Goal: Find specific page/section: Find specific page/section

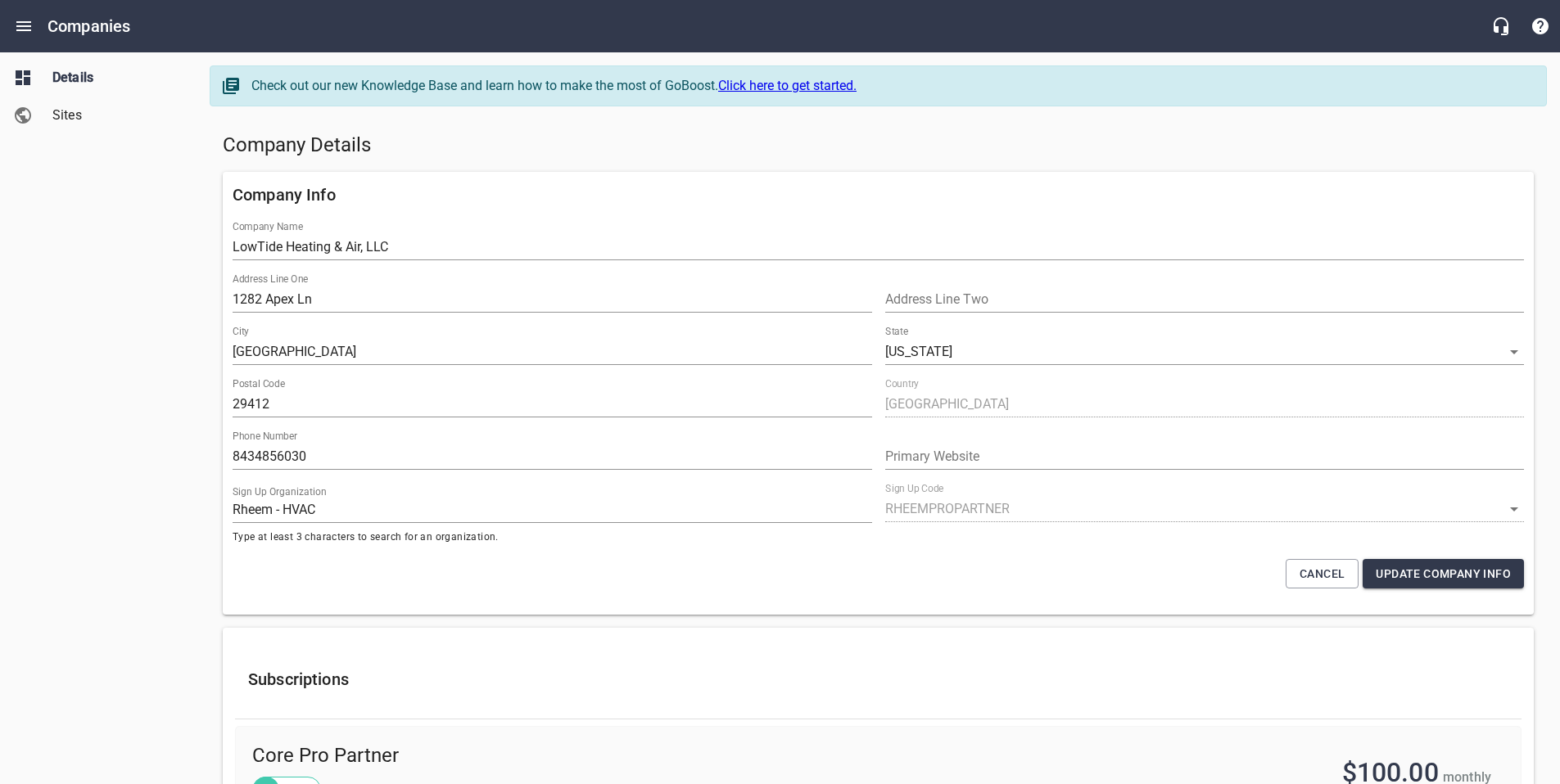
select select "[US_STATE]"
select select "62"
click at [23, 33] on icon "Open drawer" at bounding box center [24, 26] width 20 height 20
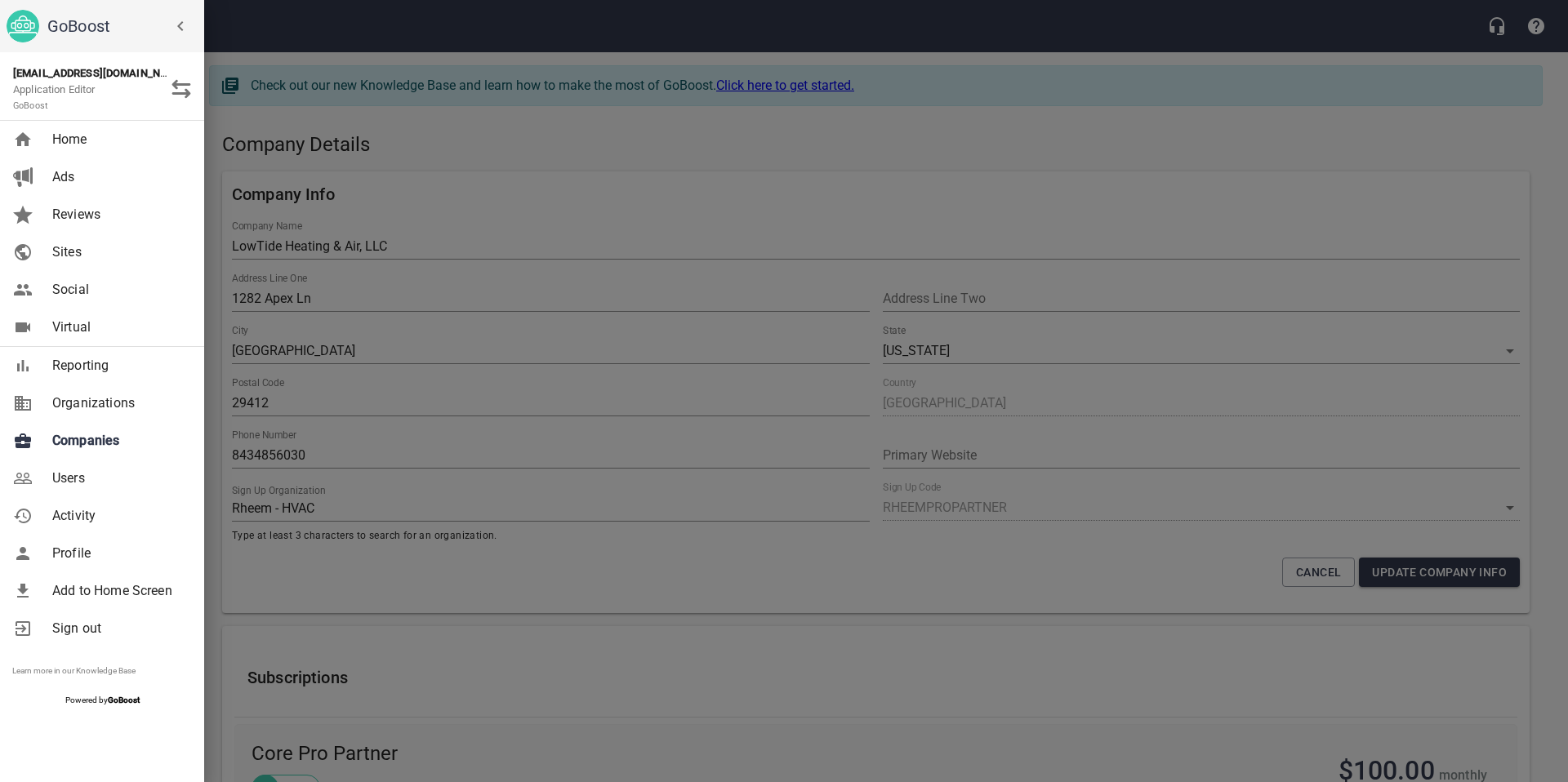
click at [56, 445] on span "Companies" at bounding box center [119, 441] width 132 height 20
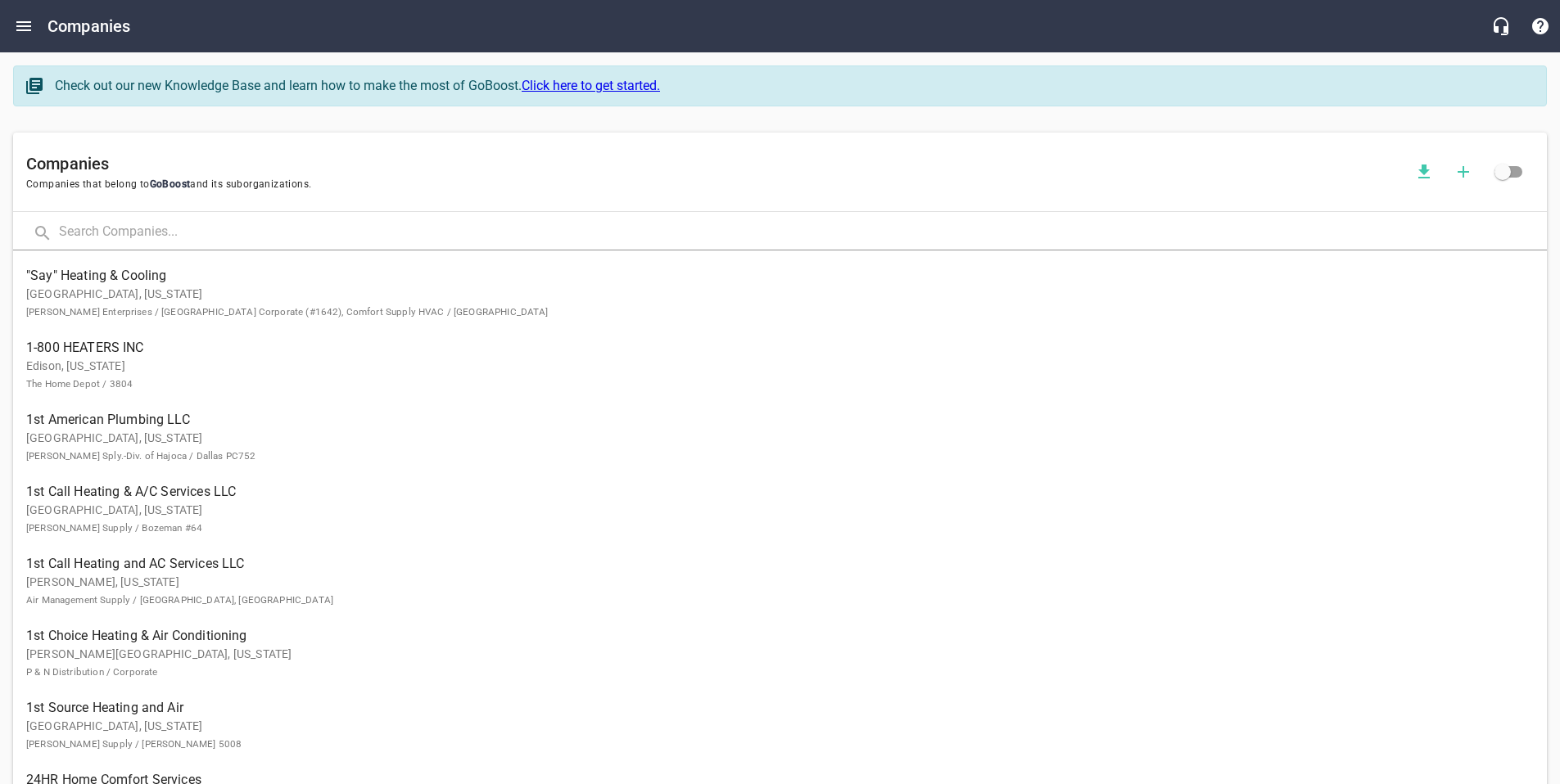
click at [100, 236] on input "text" at bounding box center [802, 233] width 1487 height 35
click at [27, 16] on icon "Open drawer" at bounding box center [24, 26] width 20 height 20
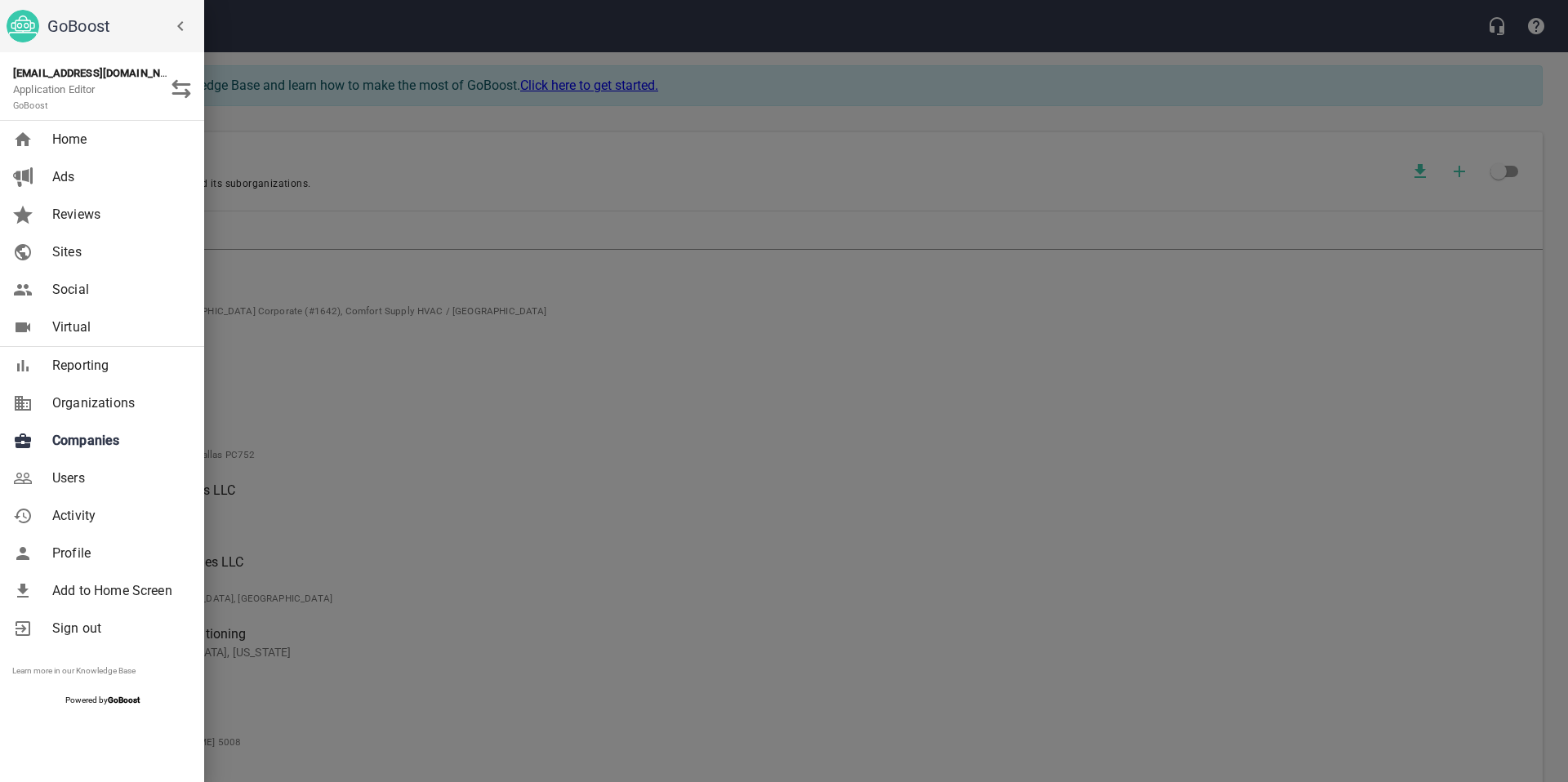
click at [62, 473] on span "Users" at bounding box center [119, 479] width 132 height 20
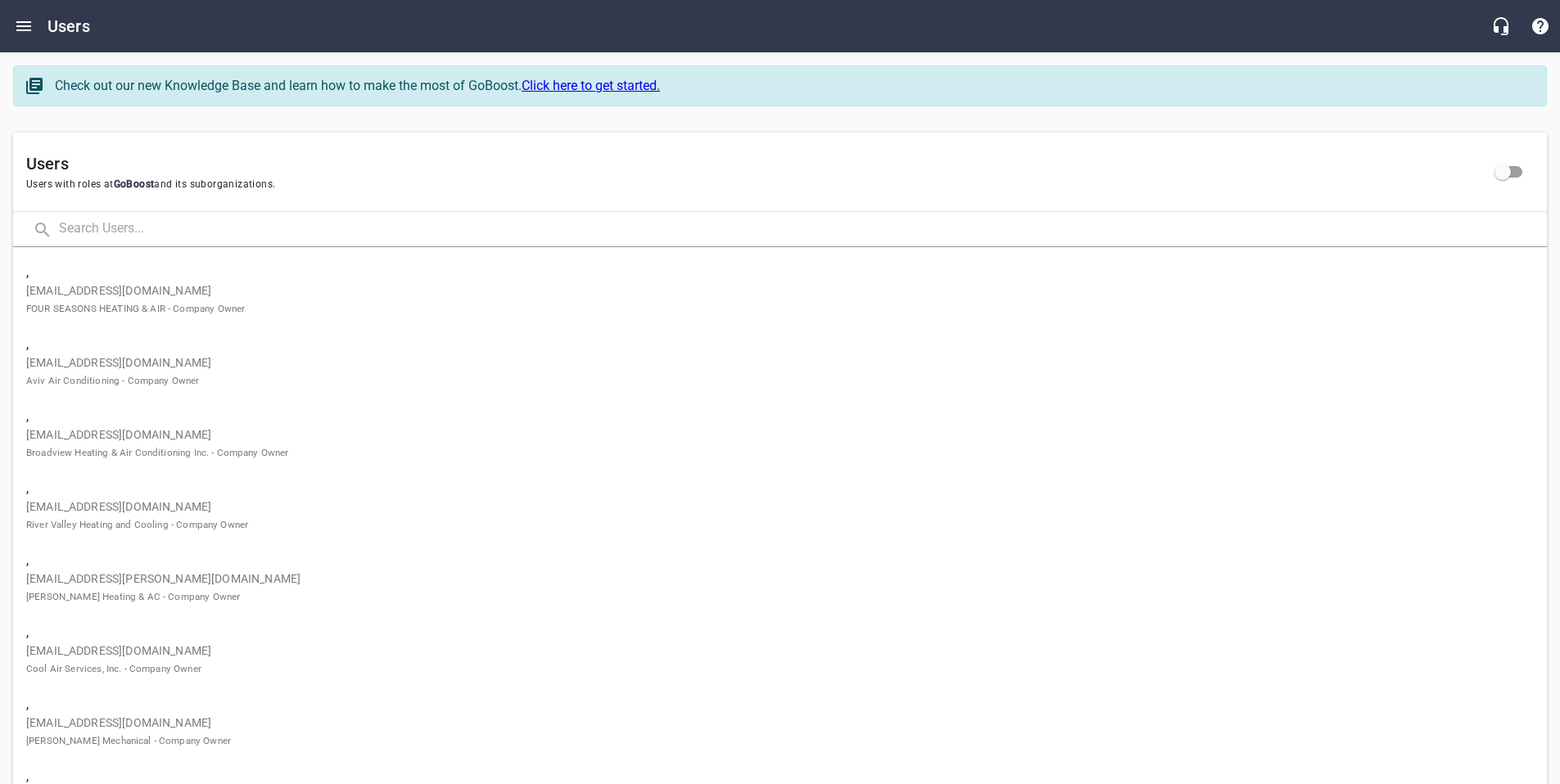
click at [126, 226] on input "text" at bounding box center [802, 229] width 1487 height 35
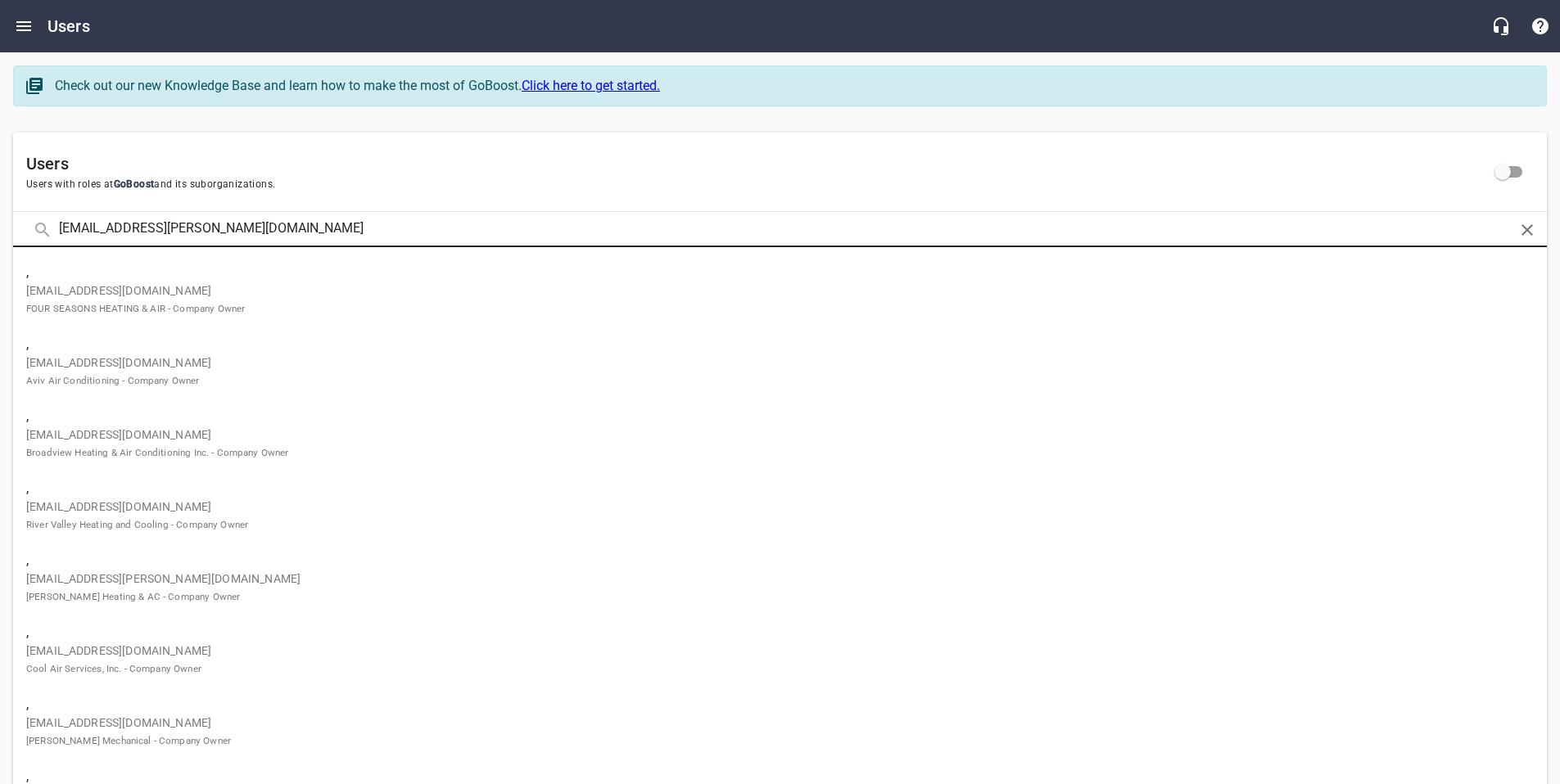
type input "[EMAIL_ADDRESS][PERSON_NAME][DOMAIN_NAME]"
click button at bounding box center [0, 0] width 0 height 0
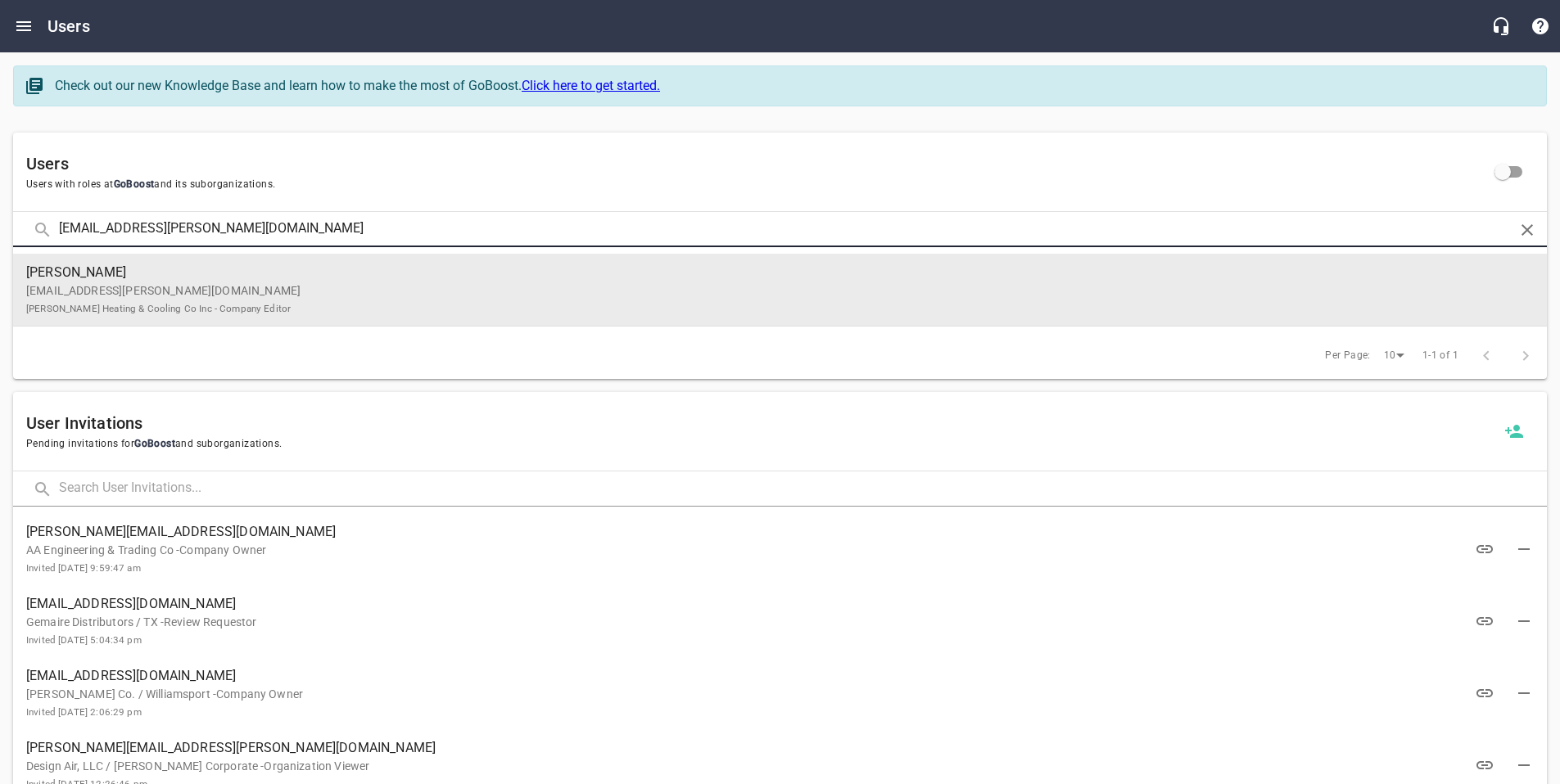
click at [201, 299] on p "[EMAIL_ADDRESS][PERSON_NAME][DOMAIN_NAME] [PERSON_NAME] Heating & Cooling Co In…" at bounding box center [773, 300] width 1495 height 35
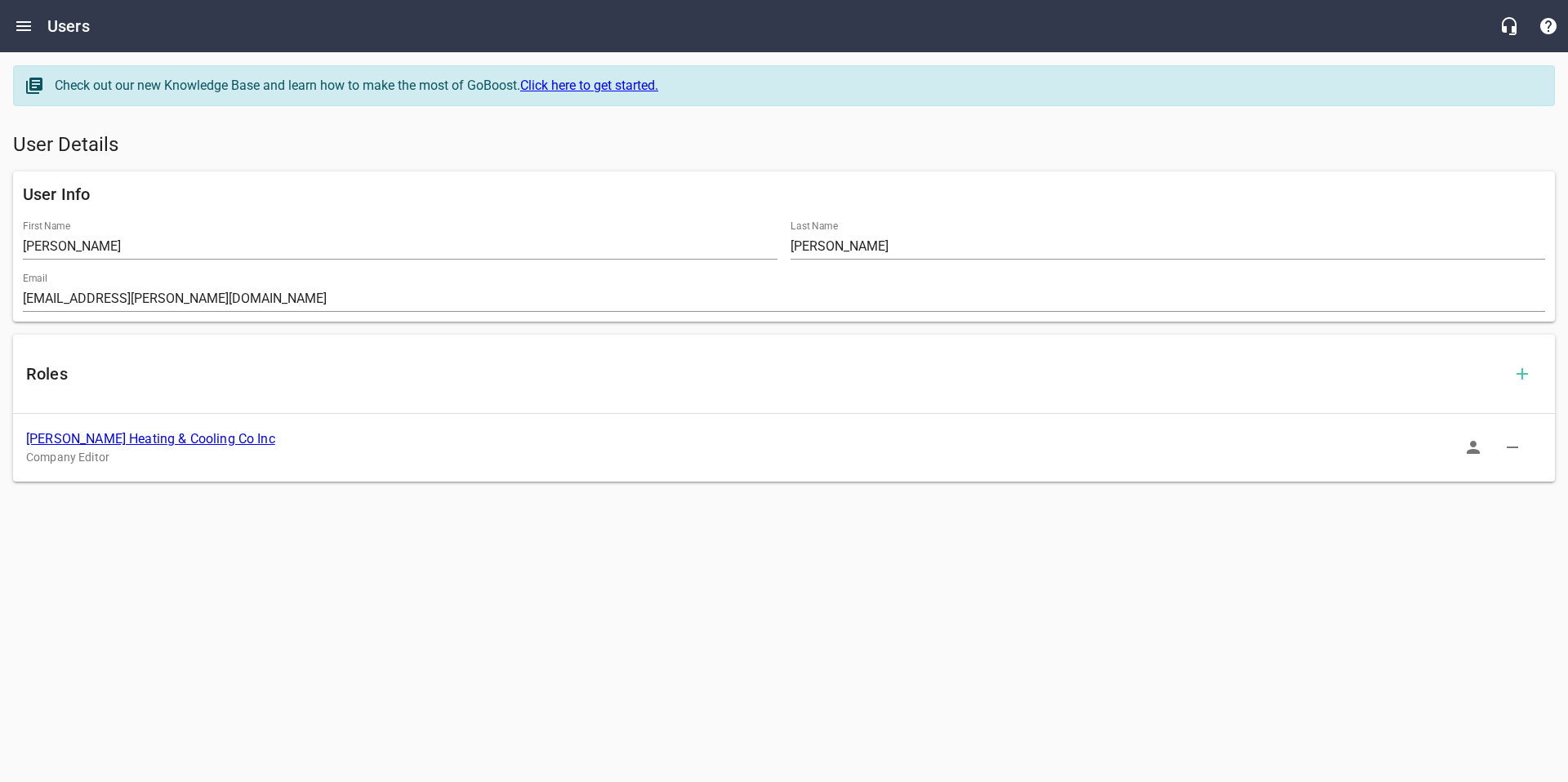
click at [170, 442] on link "[PERSON_NAME] Heating & Cooling Co Inc" at bounding box center [151, 438] width 250 height 15
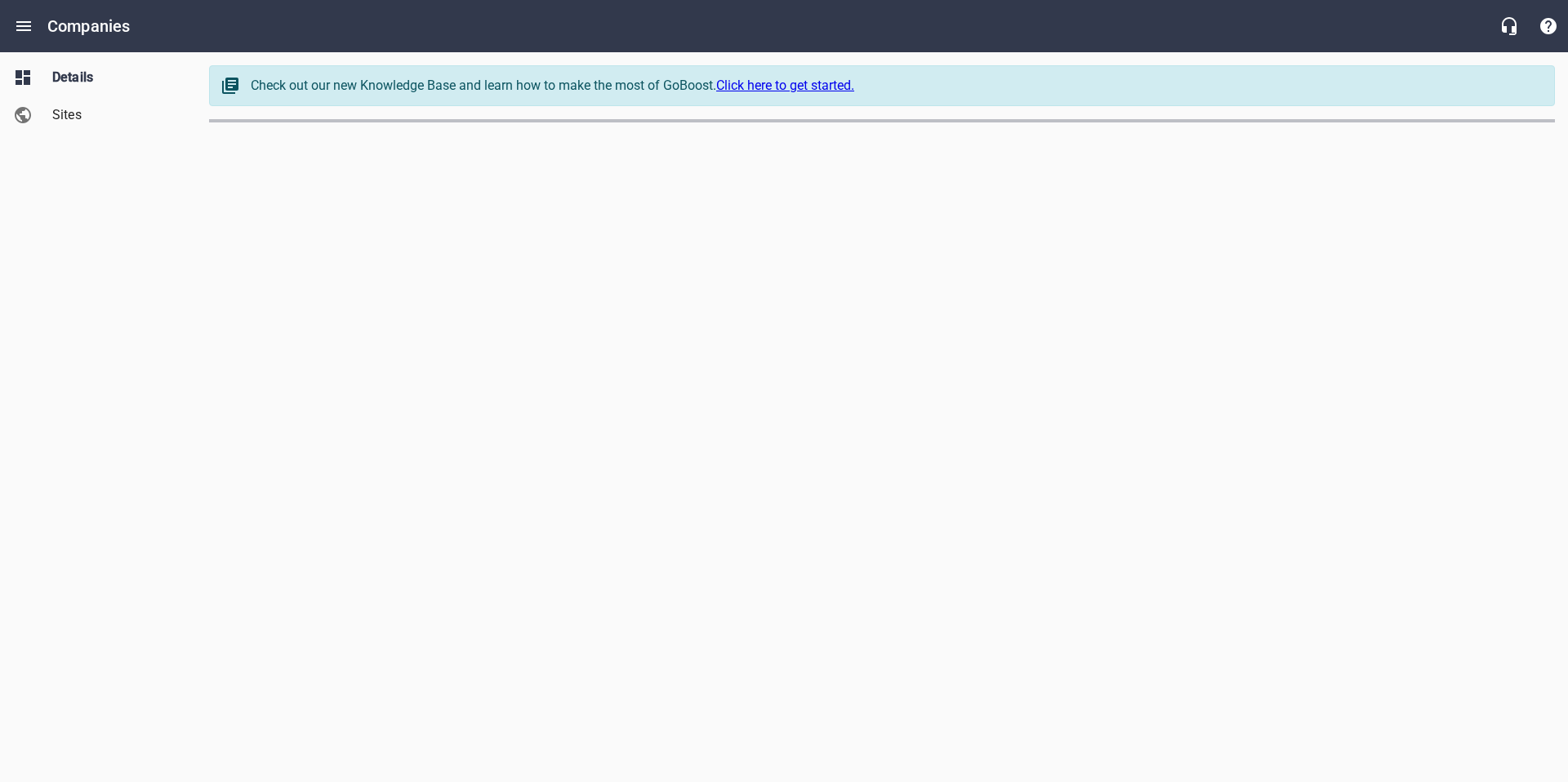
select select "[US_STATE]"
select select "62"
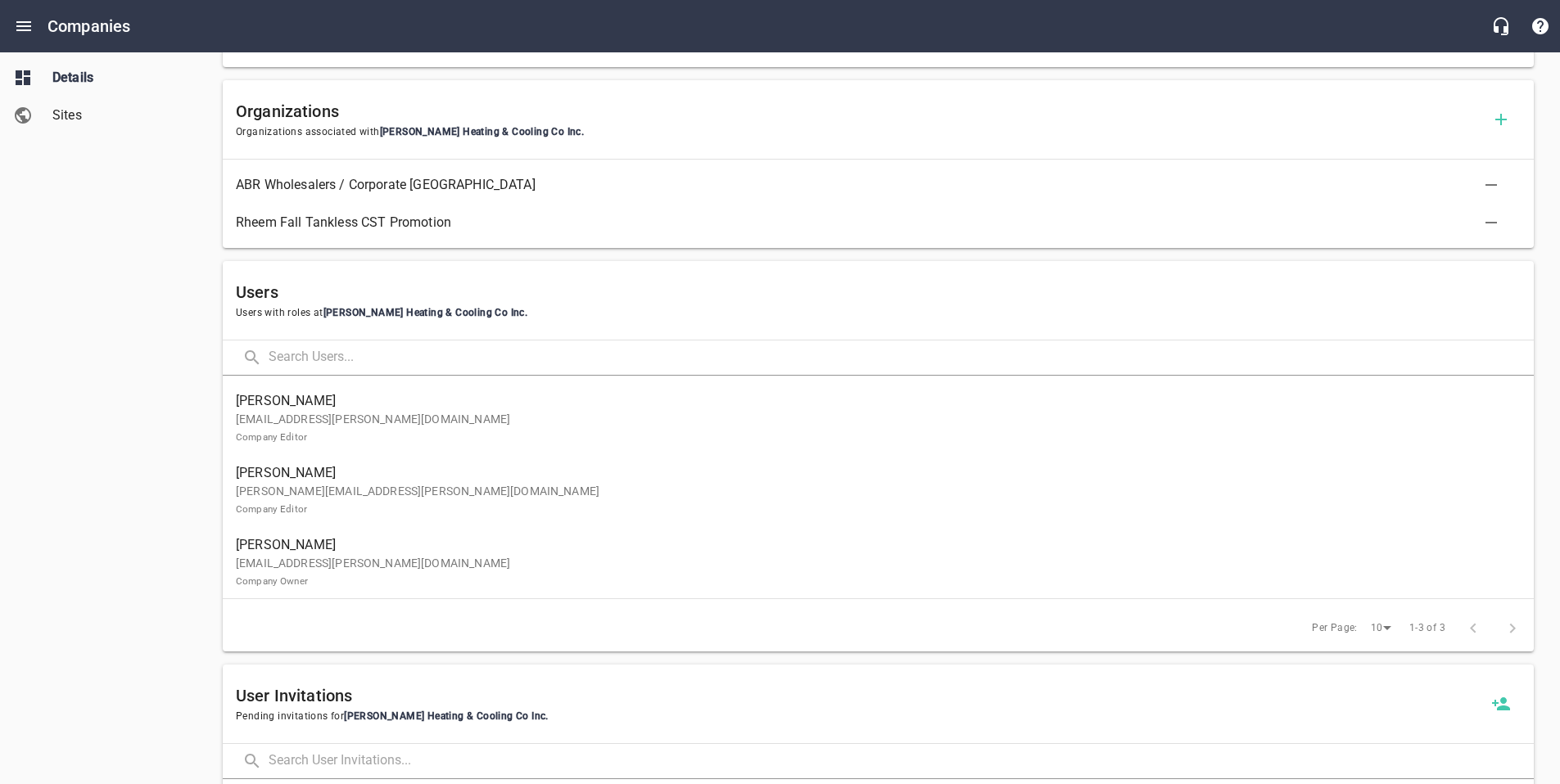
scroll to position [790, 0]
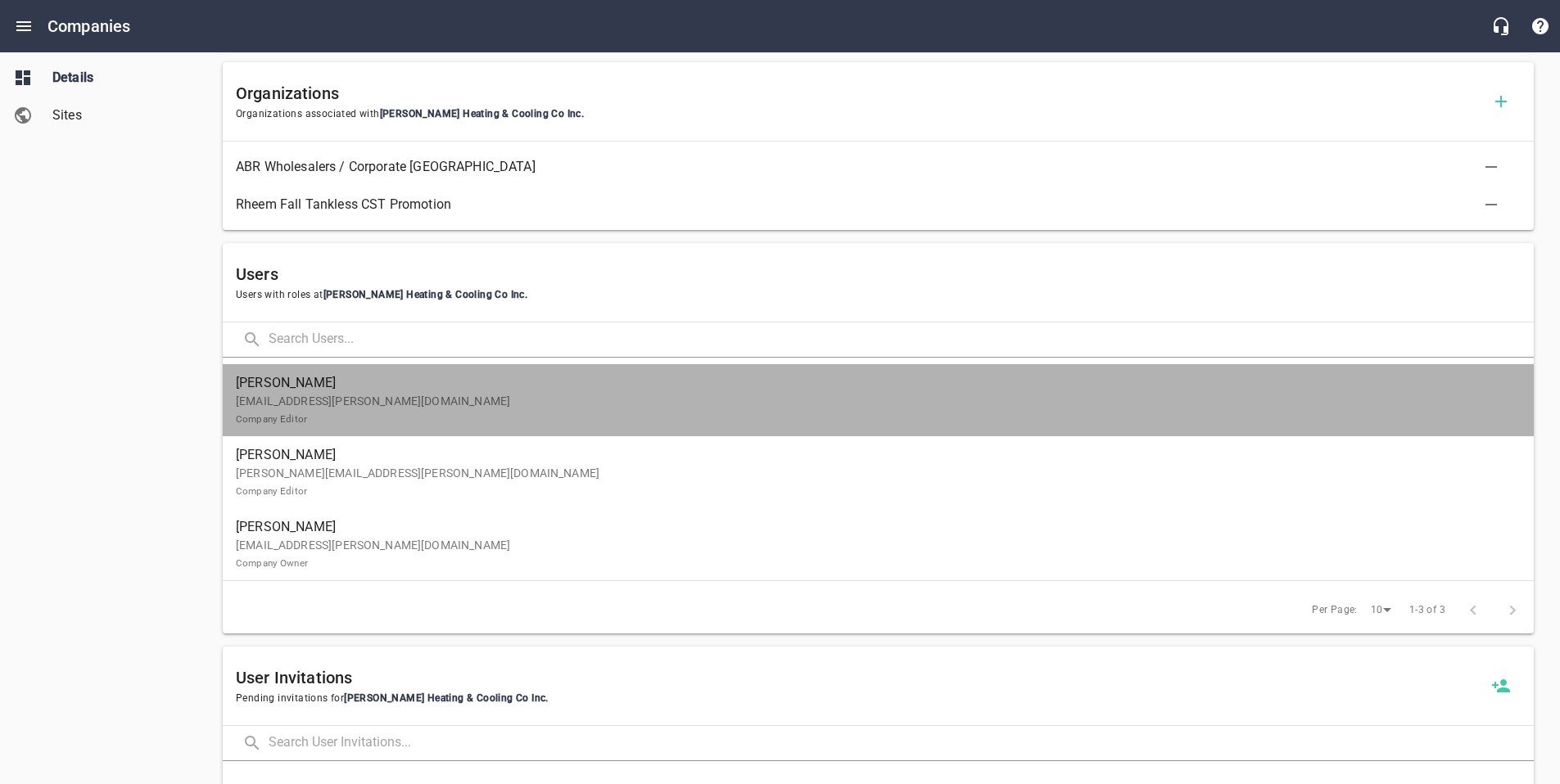
click at [346, 402] on p "[EMAIL_ADDRESS][PERSON_NAME][DOMAIN_NAME] Company Editor" at bounding box center [871, 410] width 1272 height 35
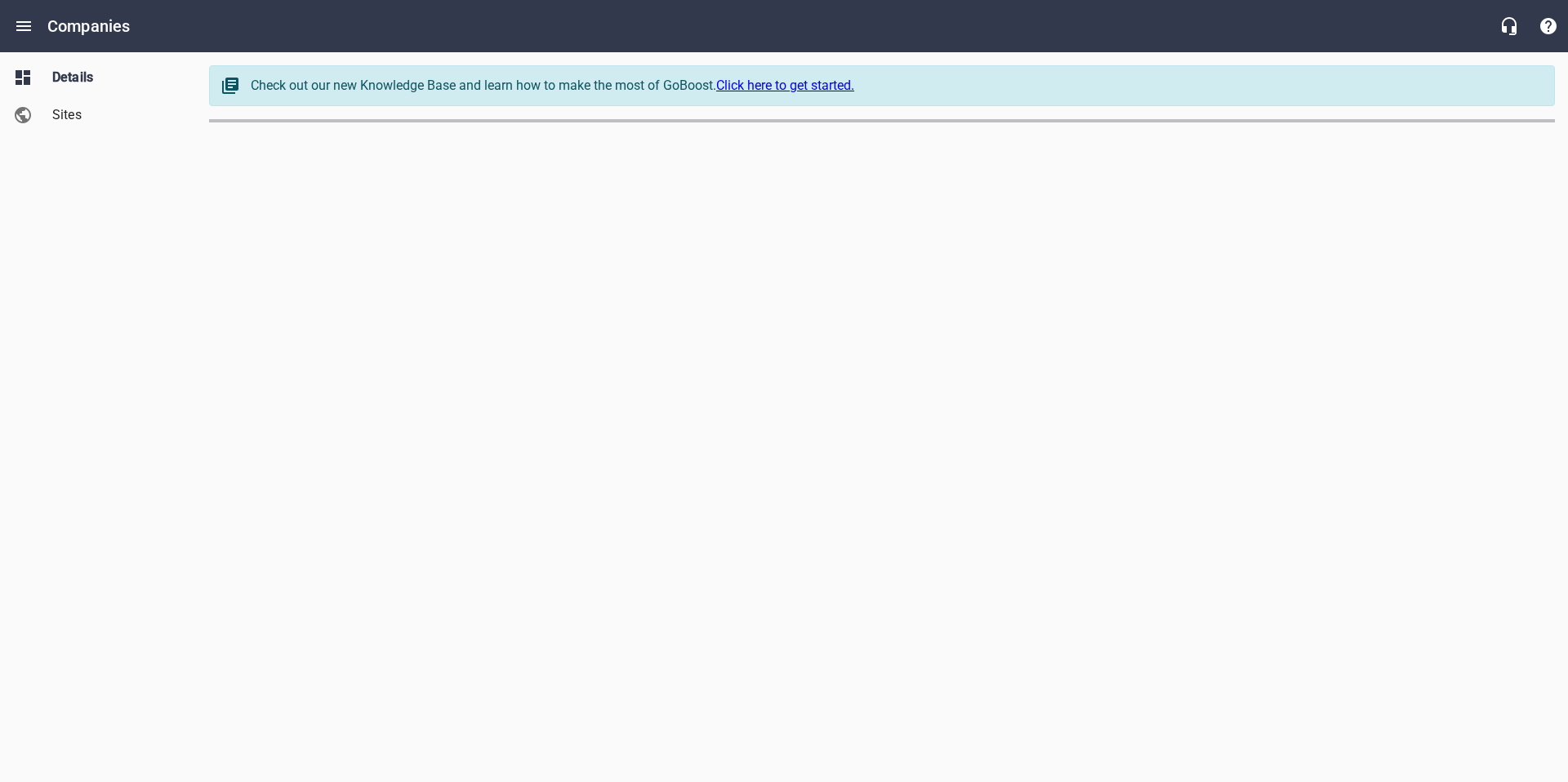
select select "[US_STATE]"
select select "62"
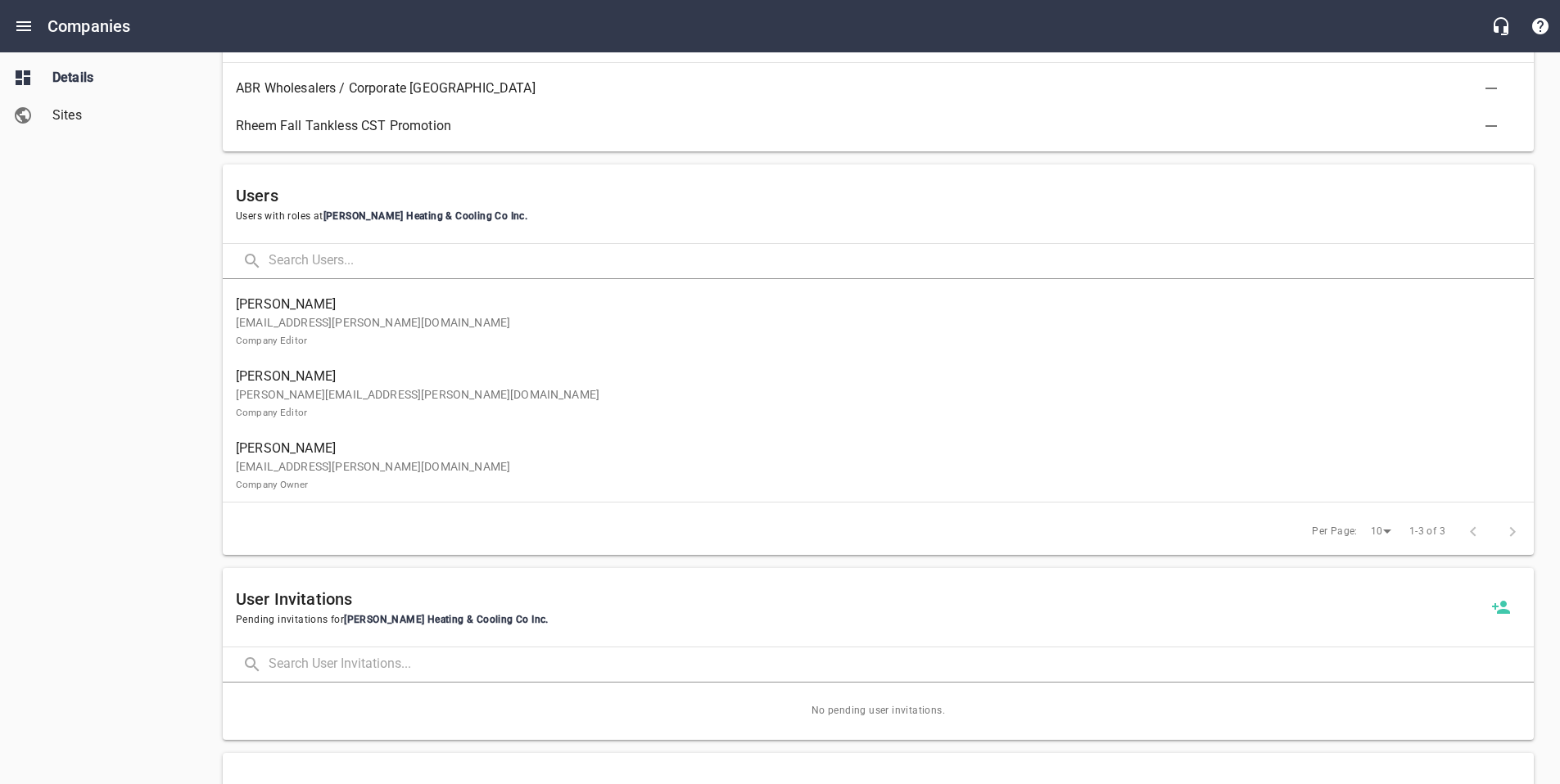
scroll to position [875, 0]
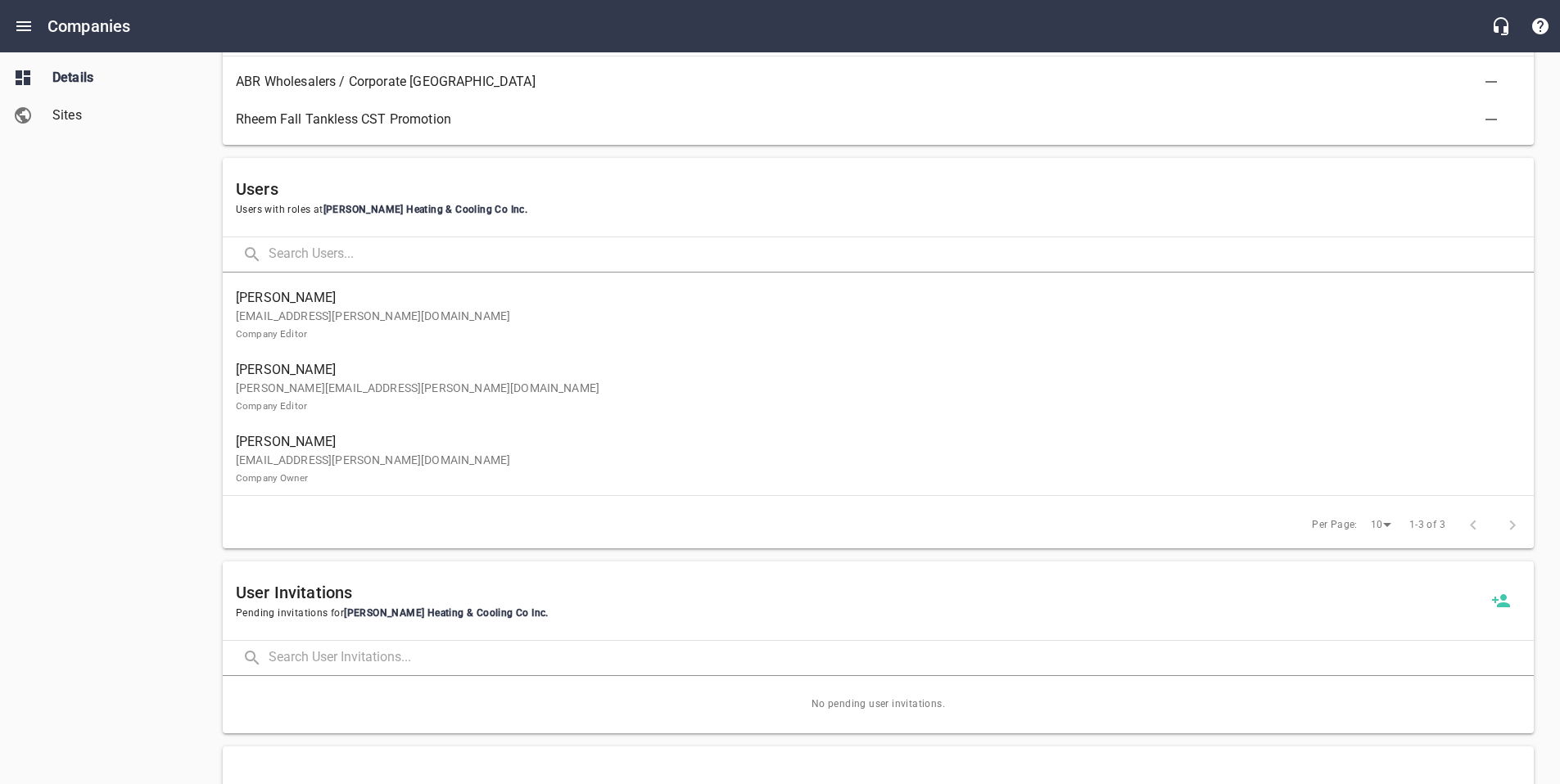
click at [348, 466] on p "[EMAIL_ADDRESS][PERSON_NAME][DOMAIN_NAME] Company Owner" at bounding box center [871, 469] width 1272 height 35
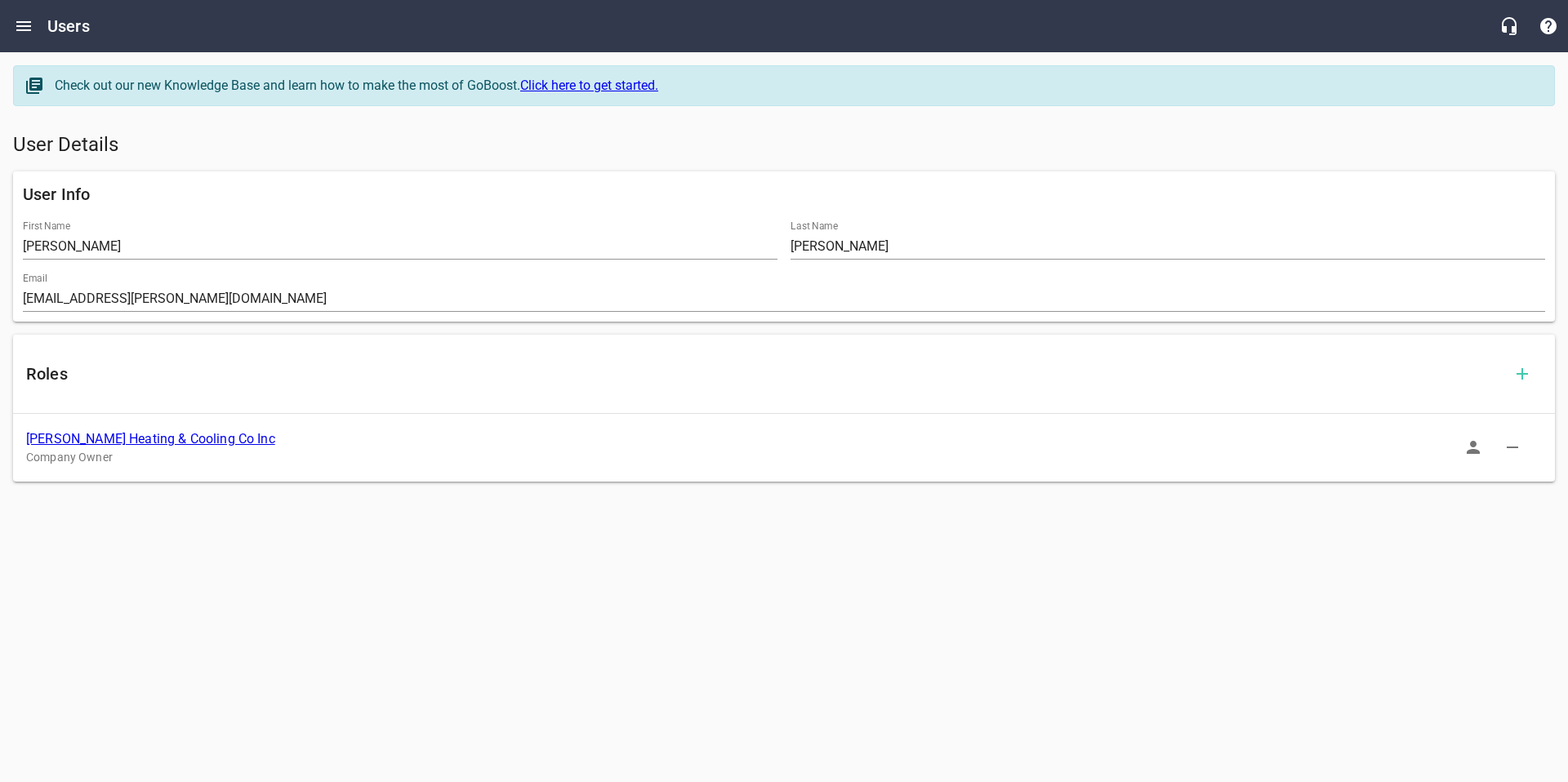
click at [1475, 455] on icon "button" at bounding box center [1474, 447] width 20 height 20
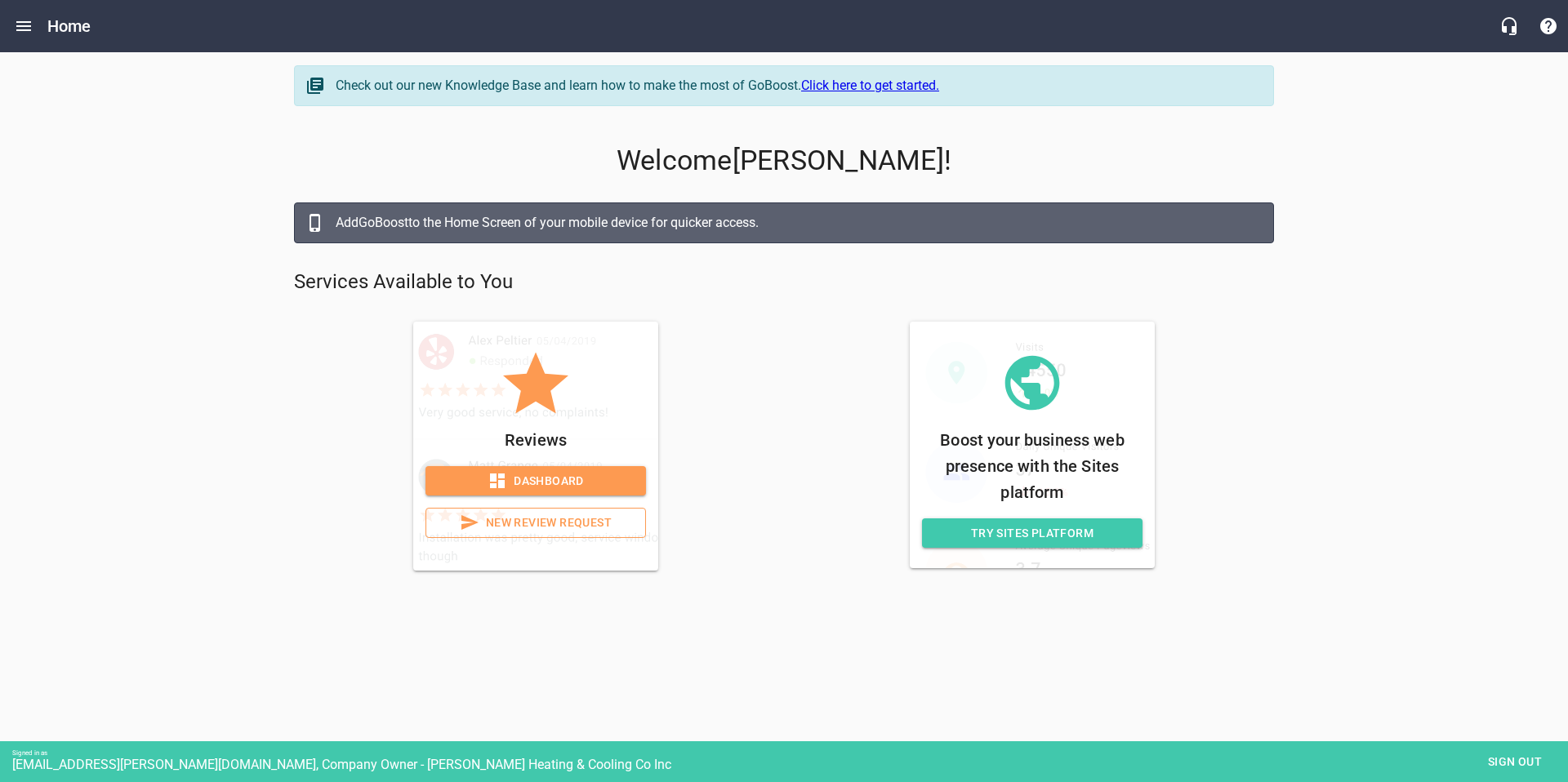
click at [611, 482] on span "Dashboard" at bounding box center [535, 481] width 194 height 21
